Goal: Navigation & Orientation: Find specific page/section

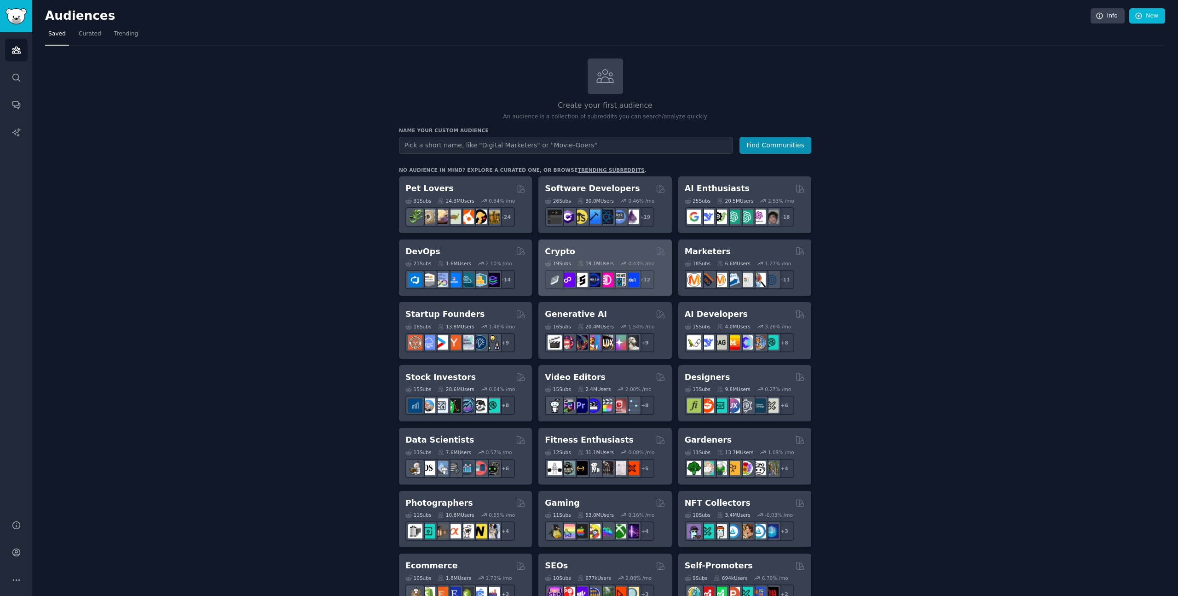
click at [605, 251] on div "Crypto" at bounding box center [605, 252] width 120 height 12
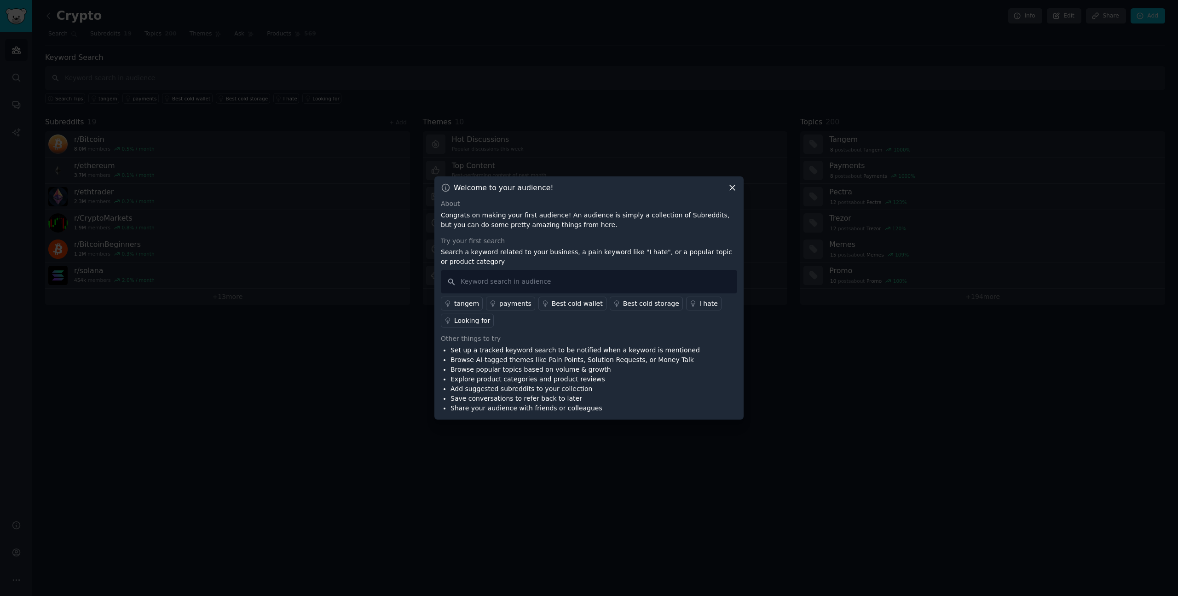
click at [734, 188] on icon at bounding box center [733, 188] width 10 height 10
click at [732, 186] on icon at bounding box center [733, 188] width 10 height 10
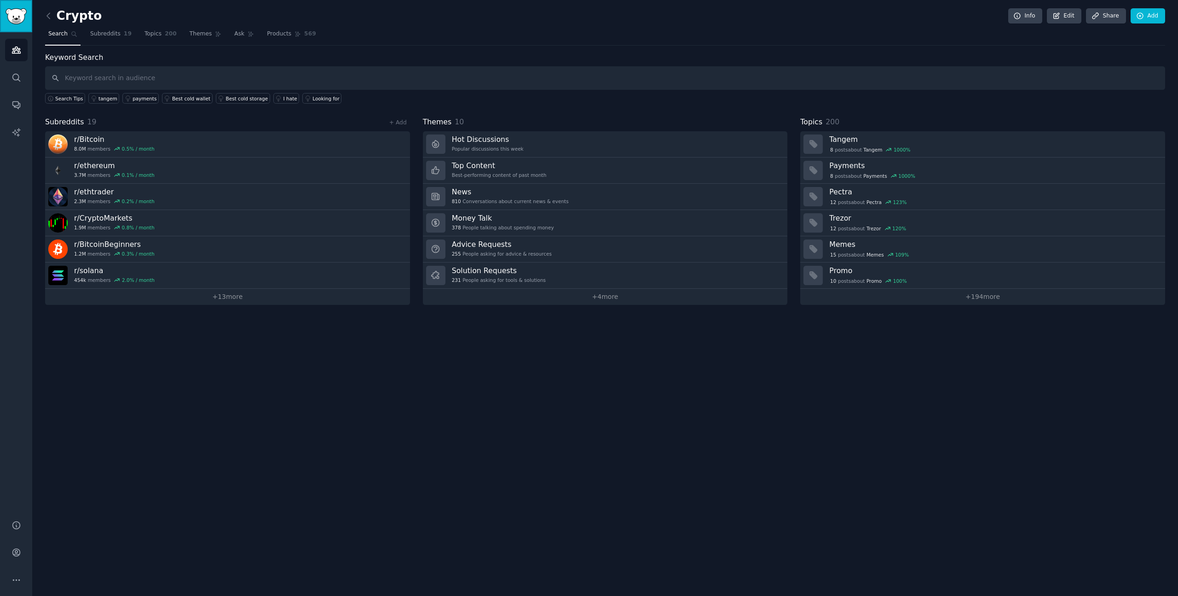
click at [21, 20] on img "Sidebar" at bounding box center [16, 16] width 21 height 16
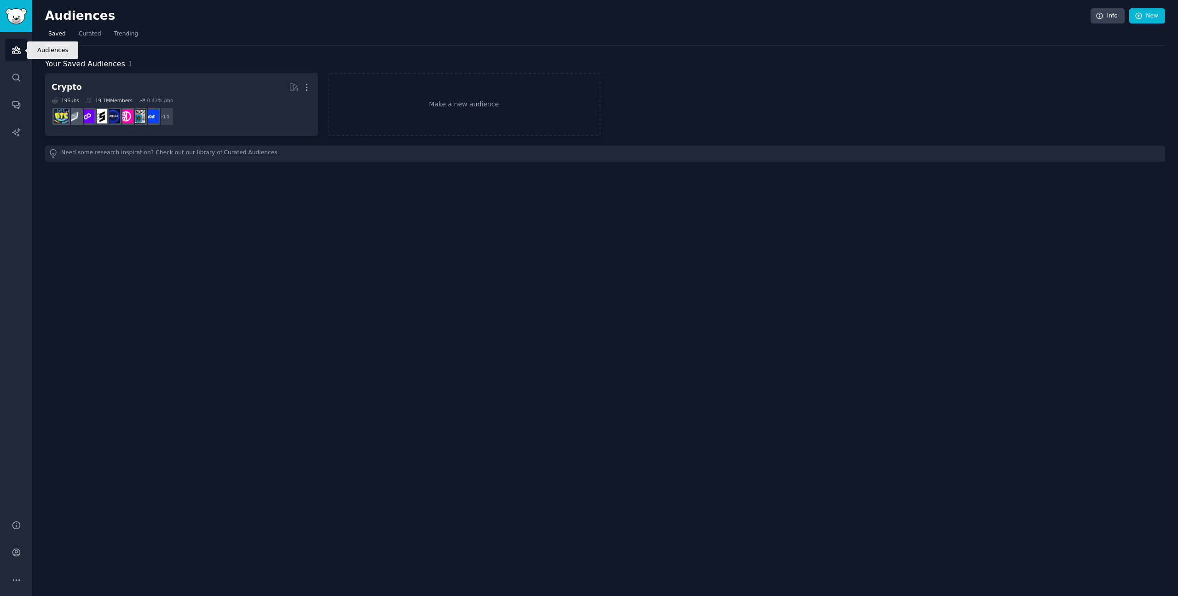
click at [19, 54] on icon "Sidebar" at bounding box center [17, 50] width 10 height 10
click at [6, 15] on img "Sidebar" at bounding box center [16, 16] width 21 height 16
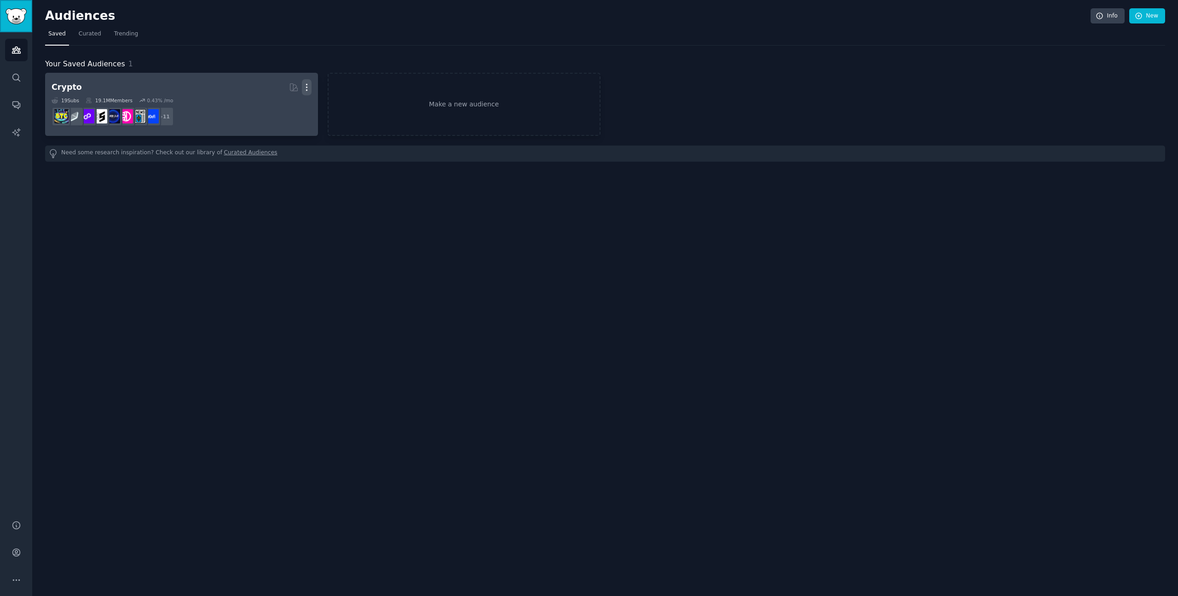
click at [310, 84] on icon "button" at bounding box center [307, 87] width 10 height 10
click at [285, 109] on p "Delete" at bounding box center [281, 107] width 21 height 10
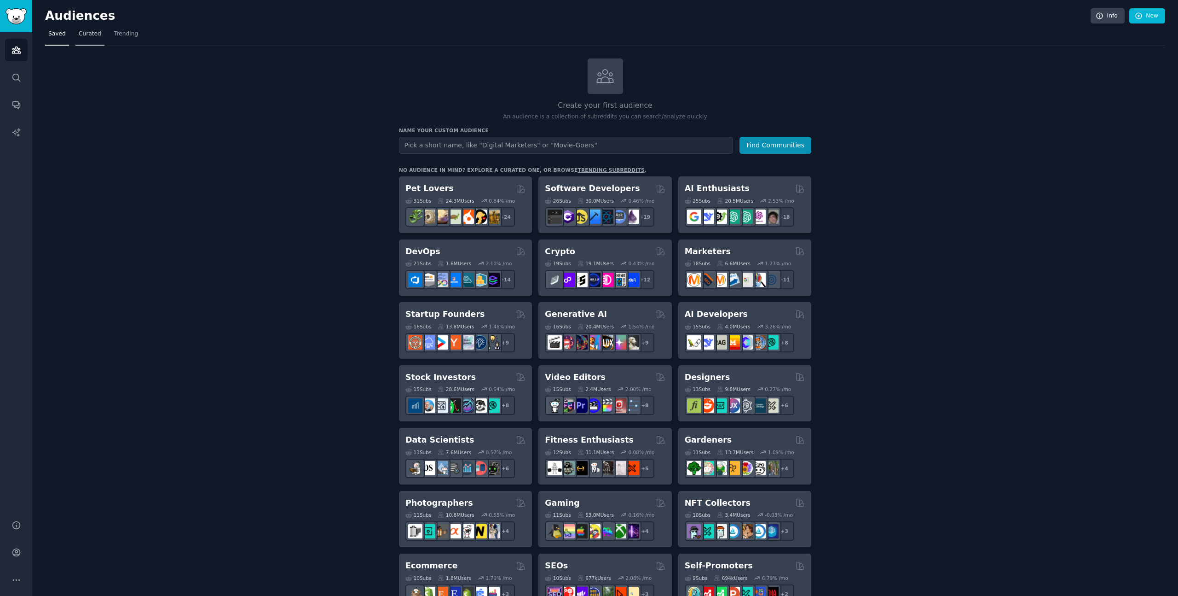
click at [81, 38] on span "Curated" at bounding box center [90, 34] width 23 height 8
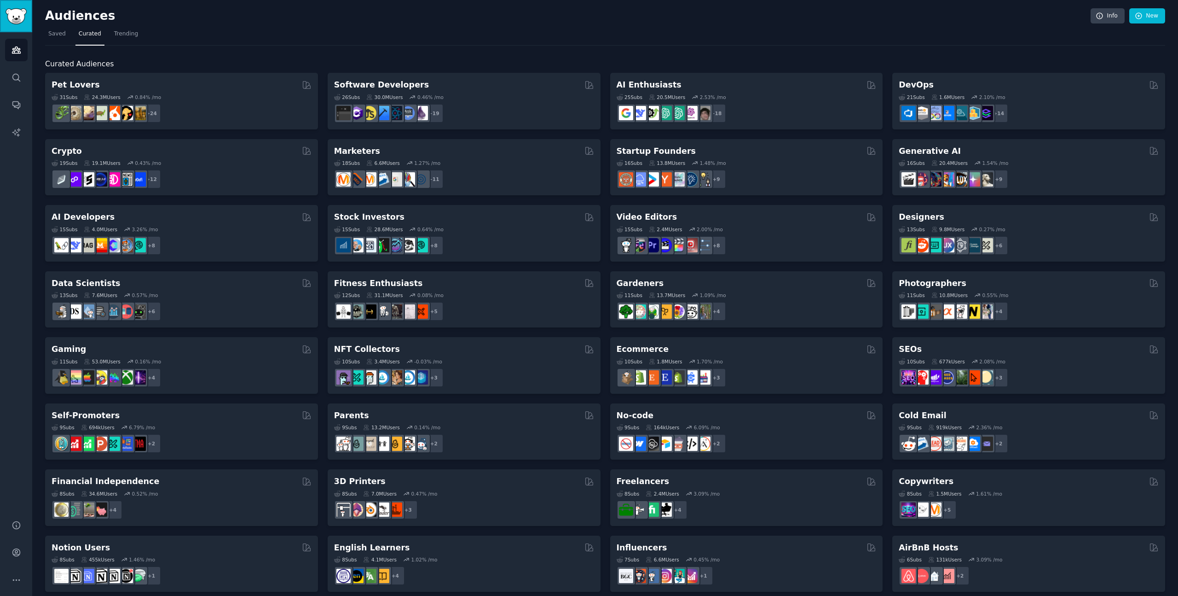
click at [17, 17] on img "Sidebar" at bounding box center [16, 16] width 21 height 16
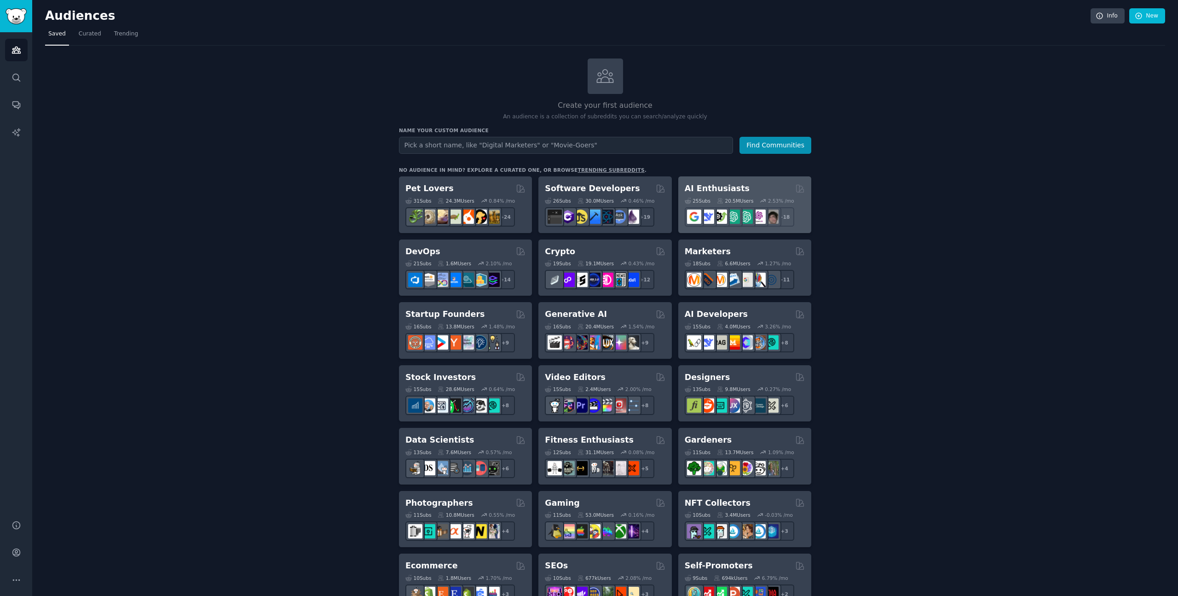
click at [726, 190] on h2 "AI Enthusiasts" at bounding box center [717, 189] width 65 height 12
